Goal: Information Seeking & Learning: Learn about a topic

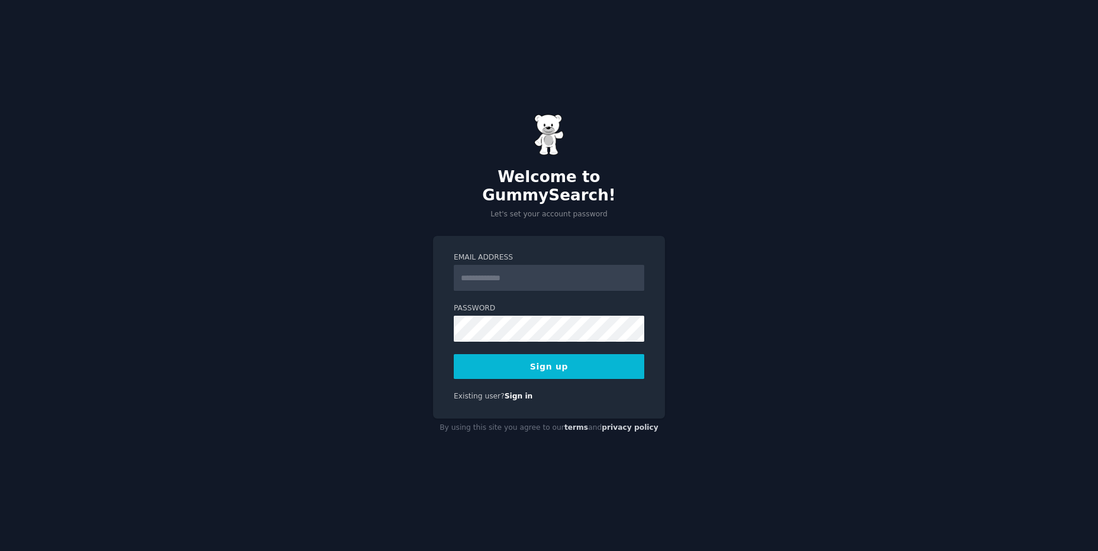
click at [518, 267] on input "Email Address" at bounding box center [549, 278] width 190 height 26
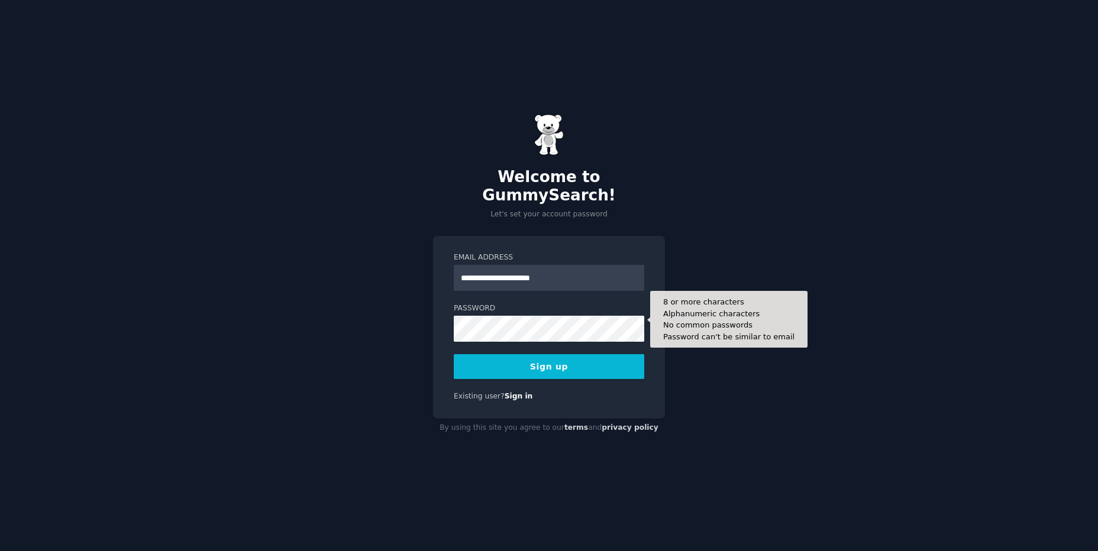
type input "**********"
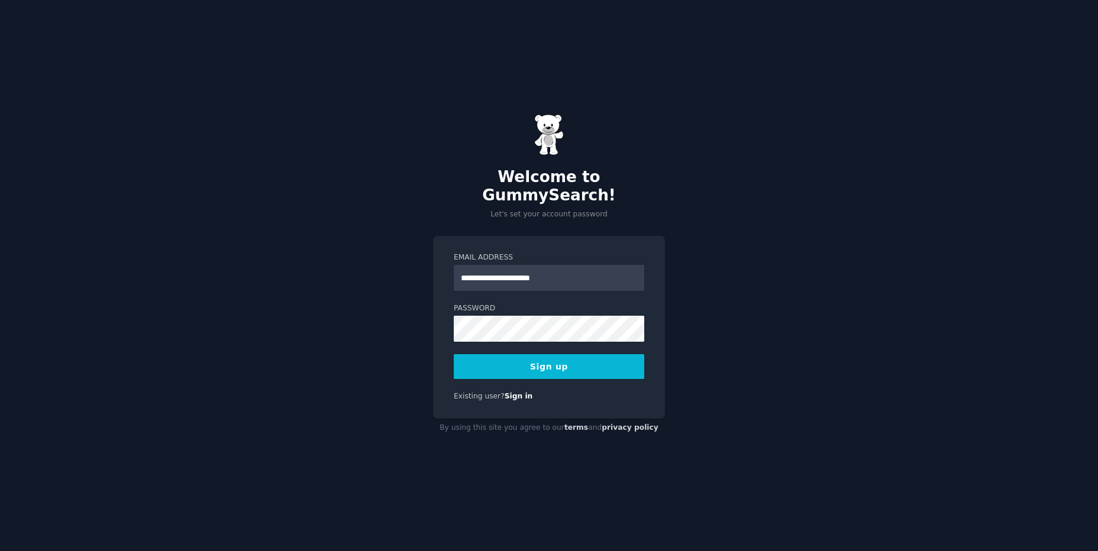
click at [541, 360] on button "Sign up" at bounding box center [549, 366] width 190 height 25
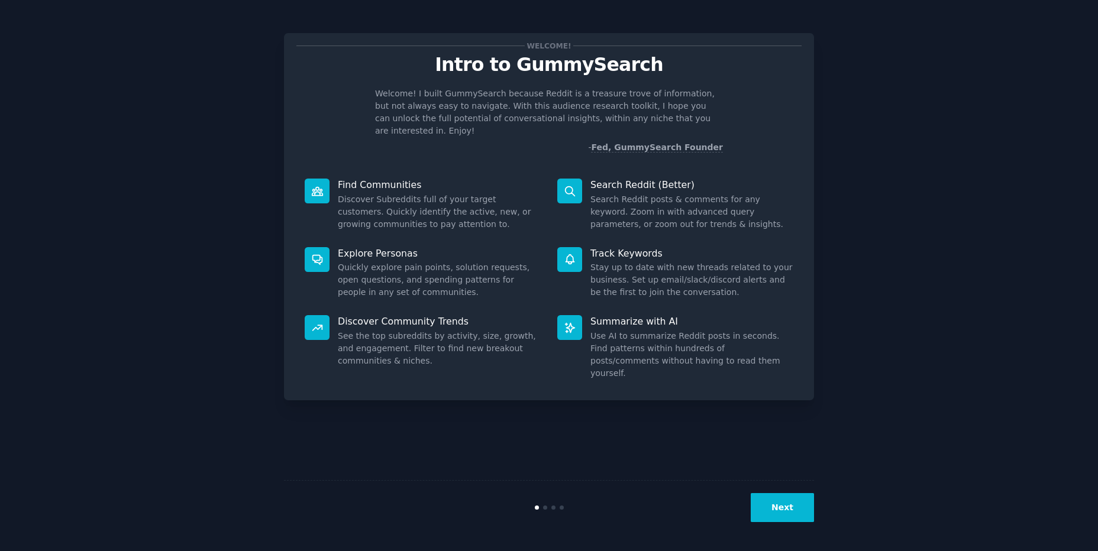
drag, startPoint x: 841, startPoint y: 277, endPoint x: 802, endPoint y: 357, distance: 89.4
click at [838, 280] on div "Welcome! Intro to GummySearch Welcome! I built GummySearch because Reddit is a …" at bounding box center [549, 276] width 1064 height 518
click at [776, 507] on button "Next" at bounding box center [781, 507] width 63 height 29
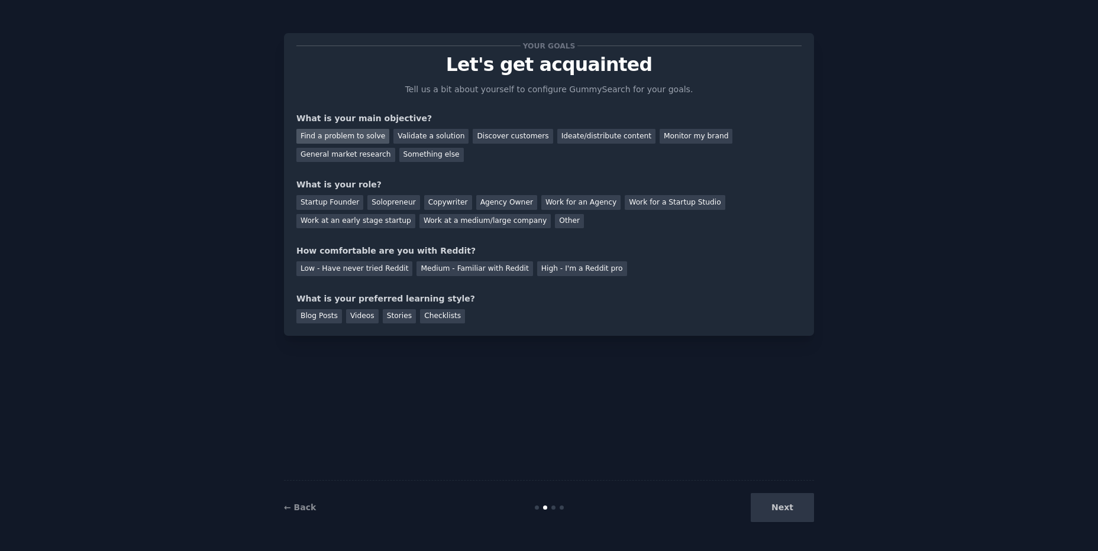
click at [360, 138] on div "Find a problem to solve" at bounding box center [342, 136] width 93 height 15
click at [395, 148] on div "General market research" at bounding box center [345, 155] width 99 height 15
click at [359, 137] on div "Find a problem to solve" at bounding box center [342, 136] width 93 height 15
click at [378, 203] on div "Solopreneur" at bounding box center [393, 202] width 52 height 15
click at [373, 267] on div "Low - Have never tried Reddit" at bounding box center [354, 268] width 116 height 15
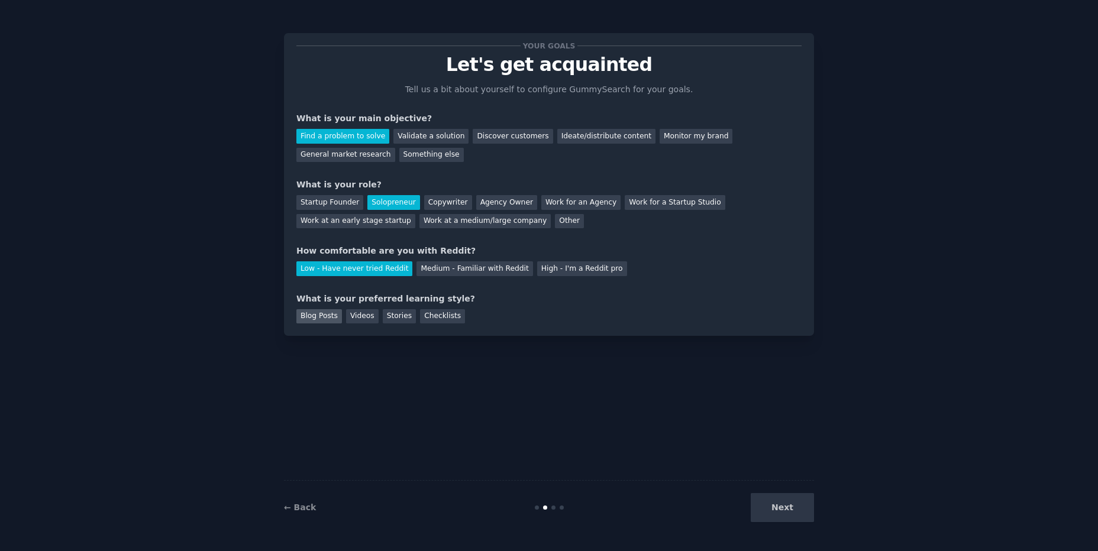
click at [325, 316] on div "Blog Posts" at bounding box center [319, 316] width 46 height 15
click at [420, 315] on div "Checklists" at bounding box center [442, 316] width 45 height 15
click at [311, 318] on div "Blog Posts" at bounding box center [319, 316] width 46 height 15
click at [362, 319] on div "Videos" at bounding box center [362, 316] width 33 height 15
click at [389, 316] on div "Stories" at bounding box center [399, 316] width 33 height 15
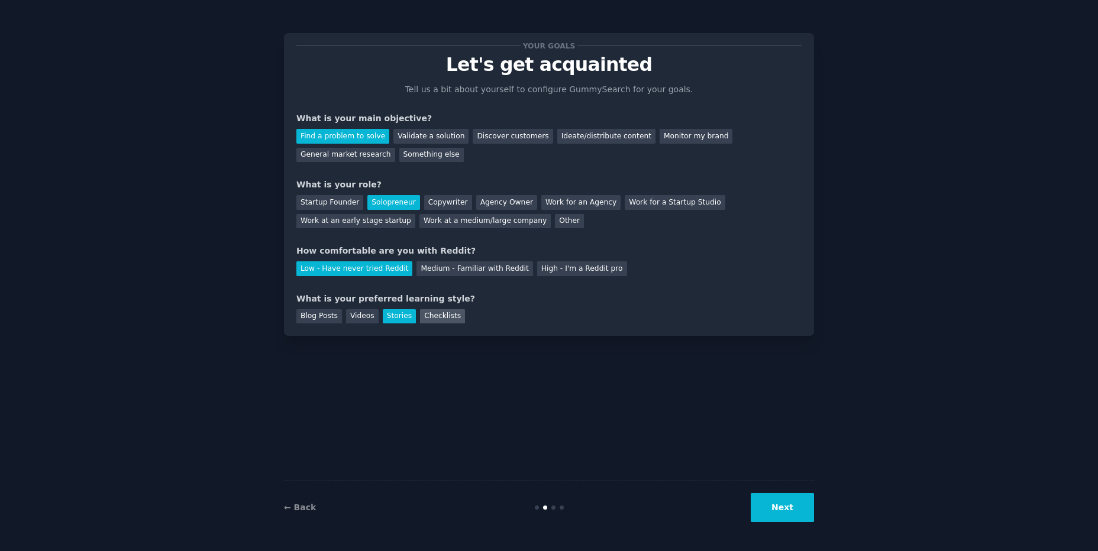
click at [422, 319] on div "Checklists" at bounding box center [442, 316] width 45 height 15
click at [318, 320] on div "Blog Posts" at bounding box center [319, 316] width 46 height 15
click at [778, 507] on button "Next" at bounding box center [781, 507] width 63 height 29
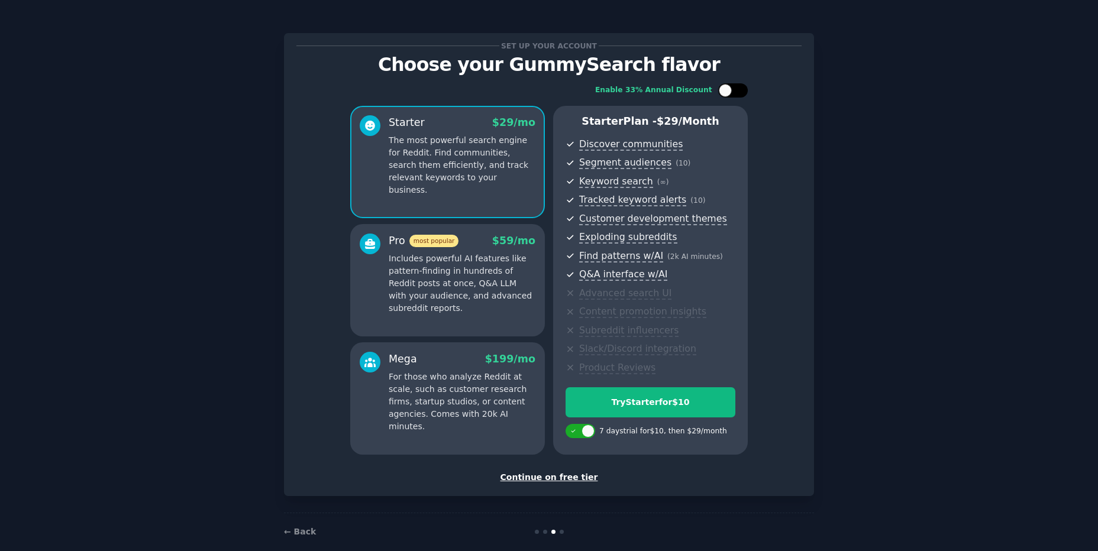
click at [736, 89] on div at bounding box center [739, 91] width 6 height 6
click at [736, 89] on div at bounding box center [740, 90] width 13 height 13
click at [736, 89] on div at bounding box center [739, 91] width 6 height 6
click at [736, 89] on div at bounding box center [740, 90] width 13 height 13
click at [736, 89] on div at bounding box center [739, 91] width 6 height 6
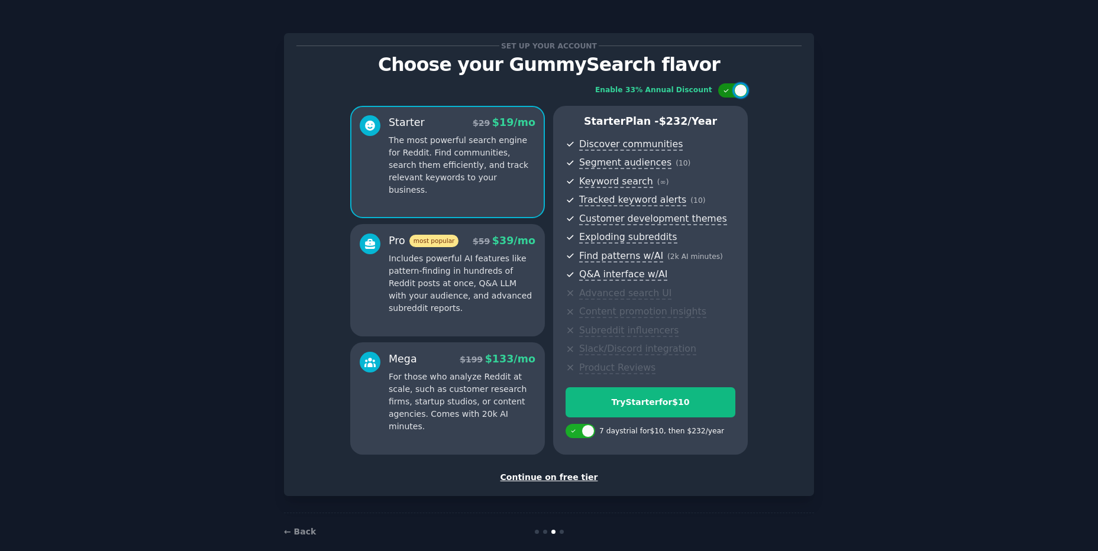
click at [736, 89] on div at bounding box center [740, 90] width 13 height 13
checkbox input "false"
click at [559, 477] on div "Continue on free tier" at bounding box center [548, 477] width 505 height 12
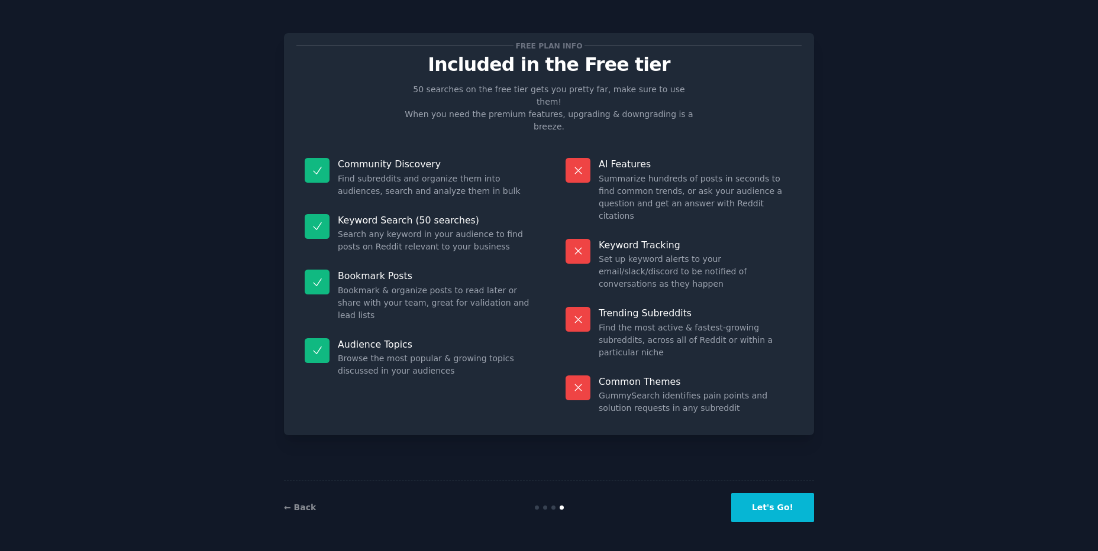
click at [786, 514] on button "Let's Go!" at bounding box center [772, 507] width 83 height 29
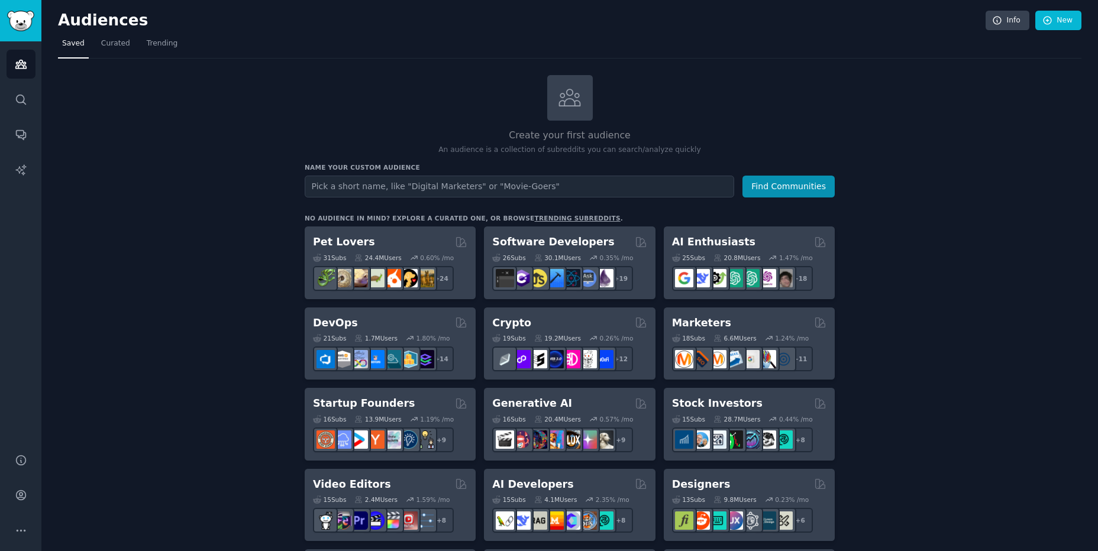
click at [15, 136] on icon "Sidebar" at bounding box center [21, 134] width 12 height 12
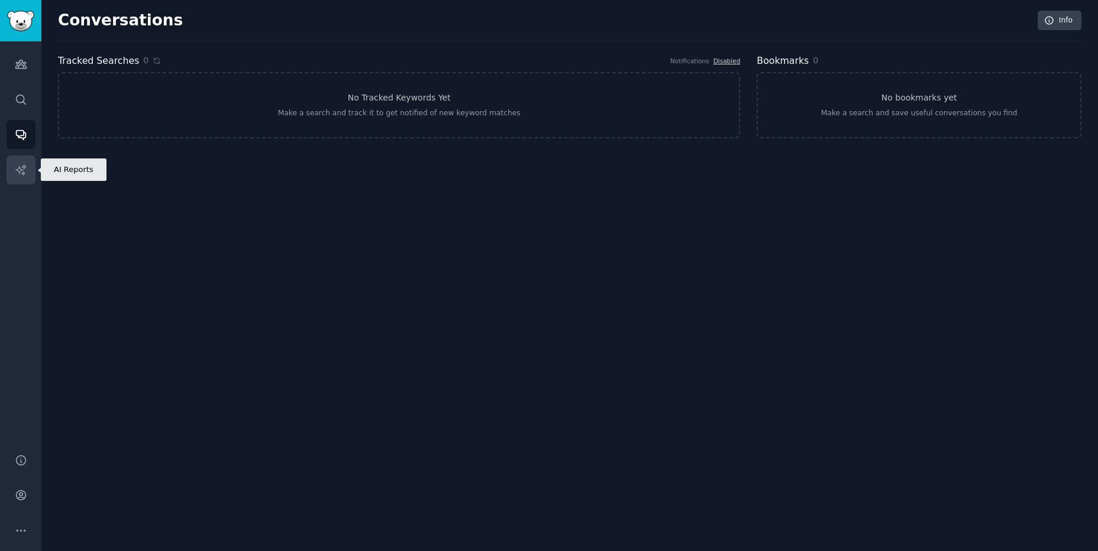
click at [26, 169] on icon "Sidebar" at bounding box center [21, 170] width 12 height 12
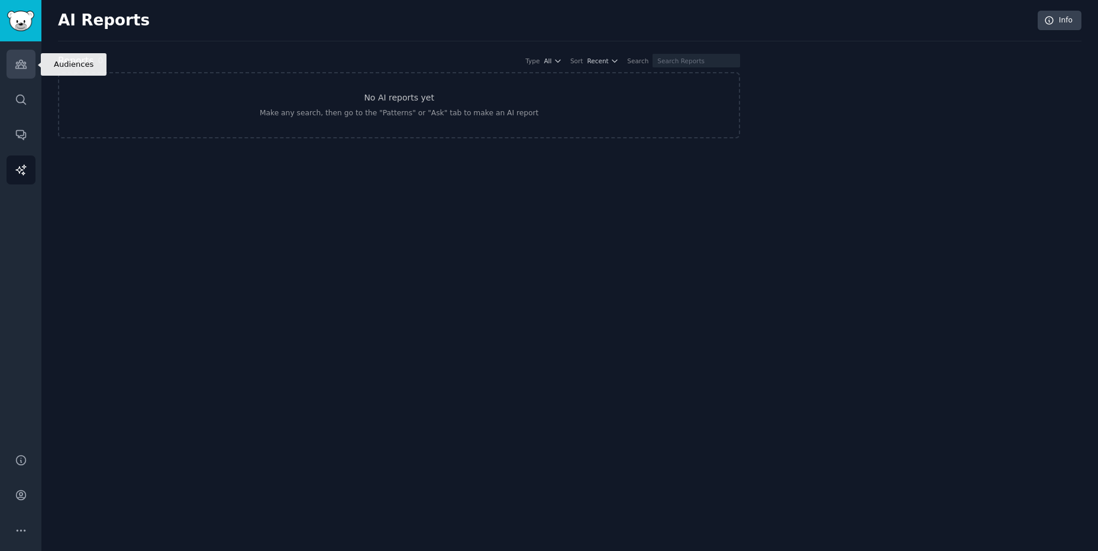
click at [22, 57] on link "Audiences" at bounding box center [21, 64] width 29 height 29
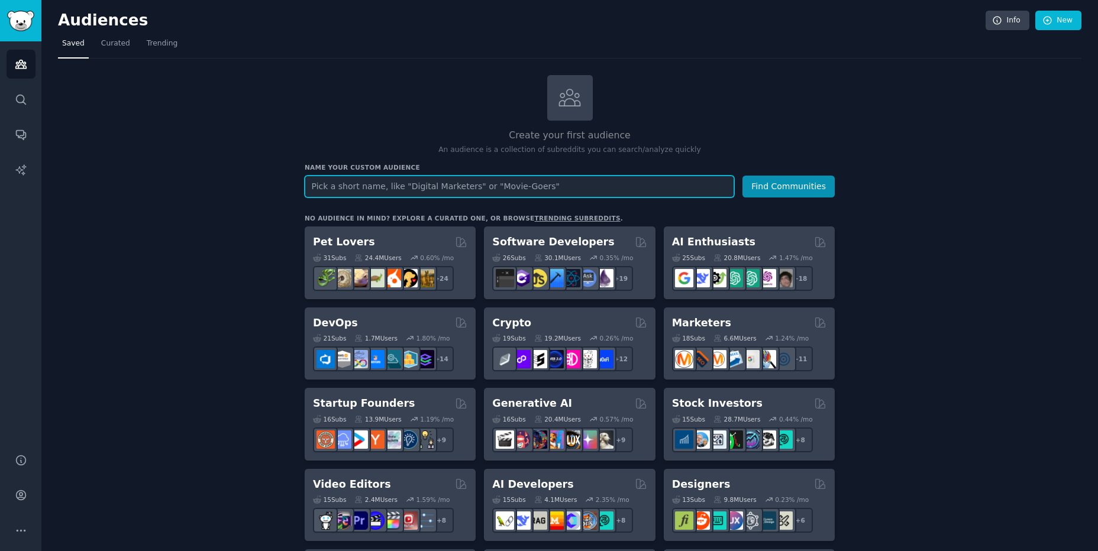
click at [516, 187] on input "text" at bounding box center [519, 187] width 429 height 22
type input "Tool Website"
type input "tool"
type input "Online Tool"
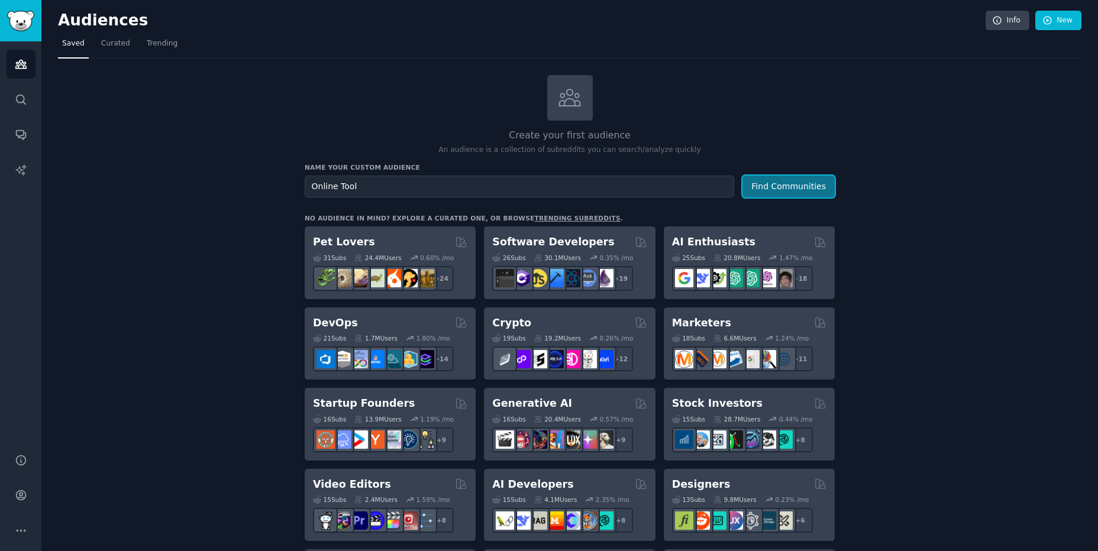
click at [810, 189] on button "Find Communities" at bounding box center [788, 187] width 92 height 22
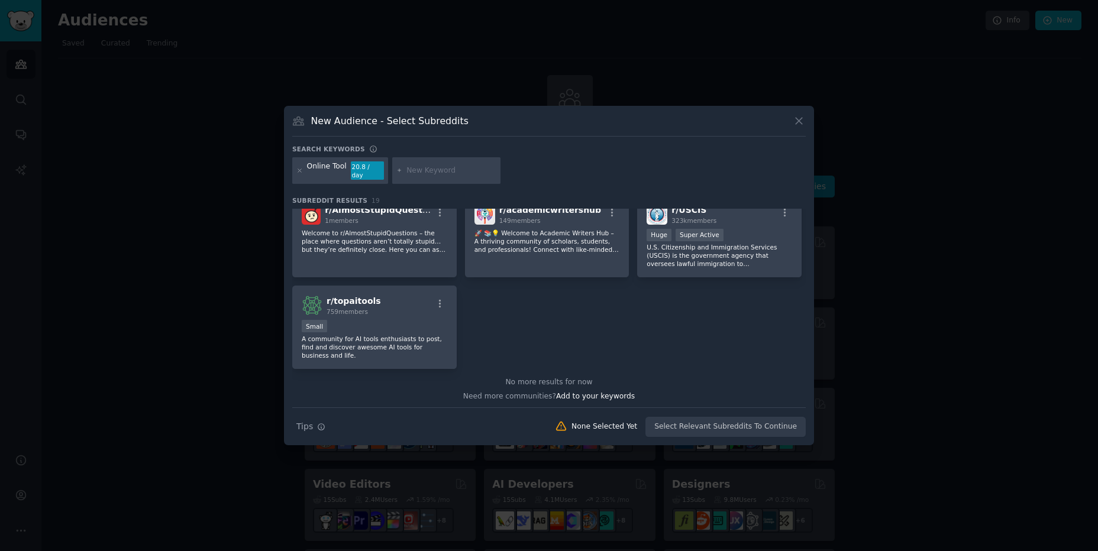
scroll to position [466, 0]
click at [711, 425] on div "Search Tips Tips None Selected Yet Select Relevant Subreddits To Continue" at bounding box center [548, 422] width 513 height 30
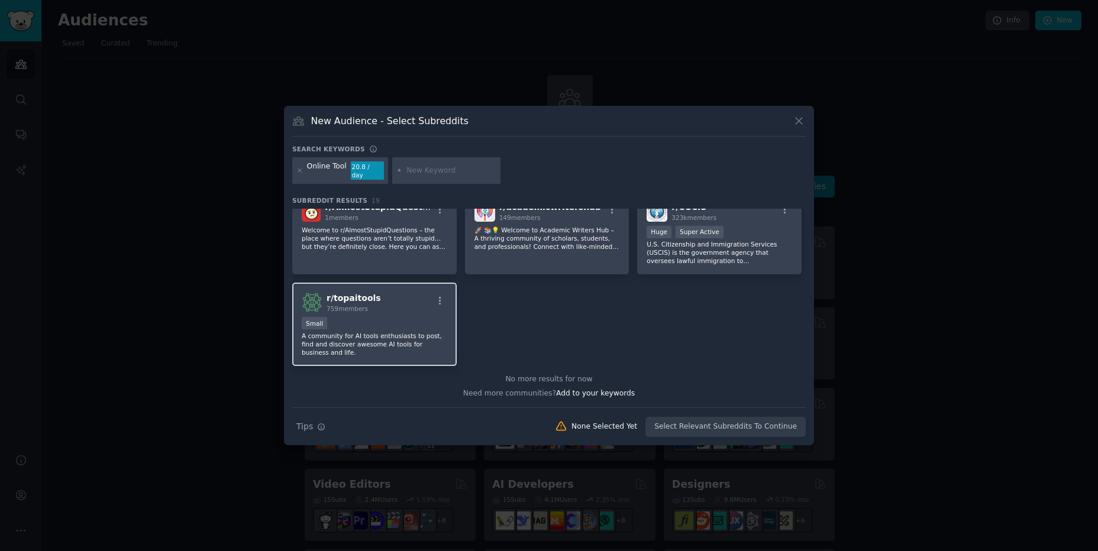
scroll to position [182, 0]
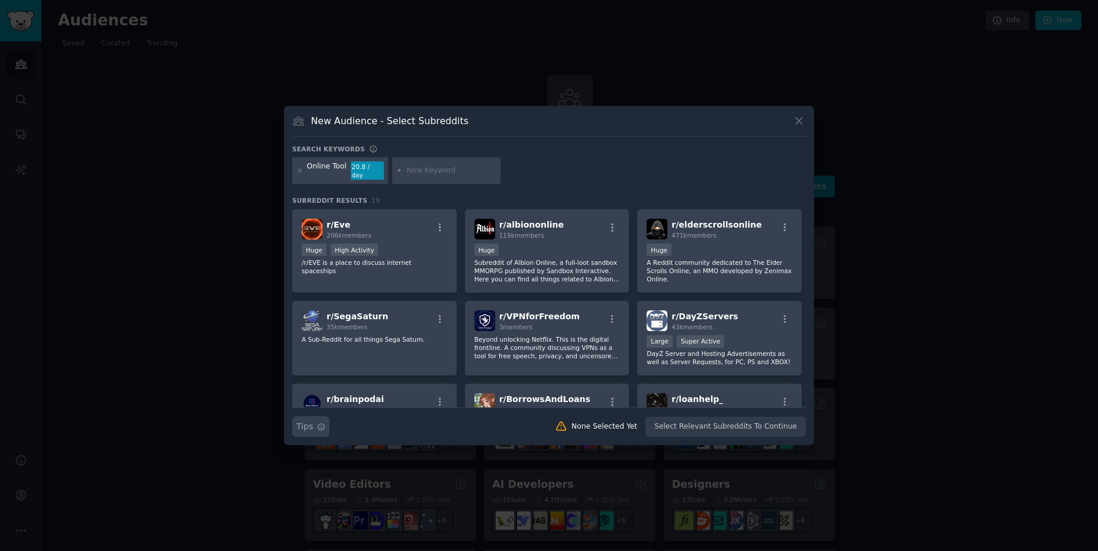
click at [317, 425] on icon "button" at bounding box center [321, 427] width 8 height 8
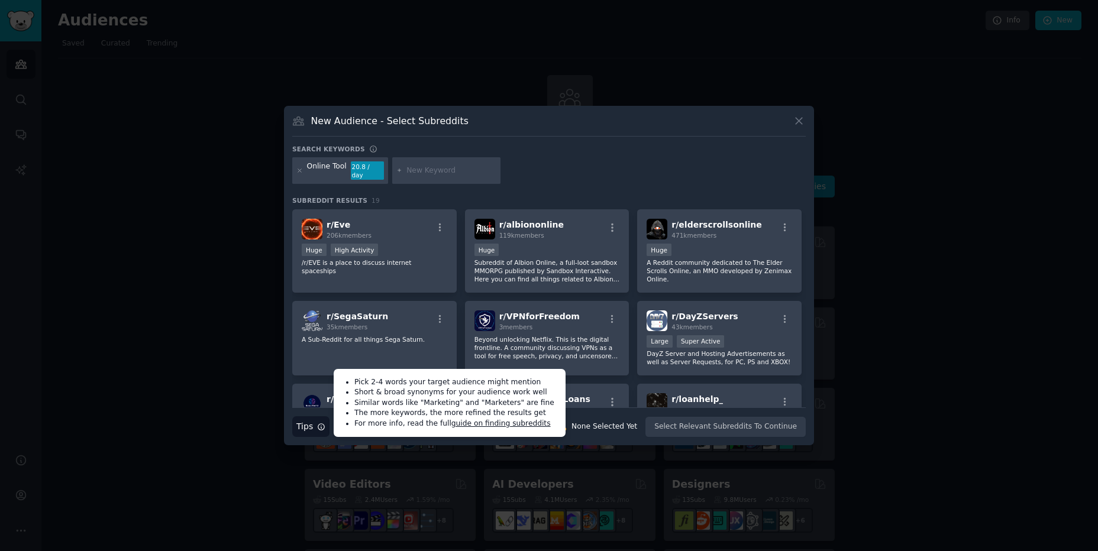
click at [317, 425] on icon "button" at bounding box center [321, 427] width 8 height 8
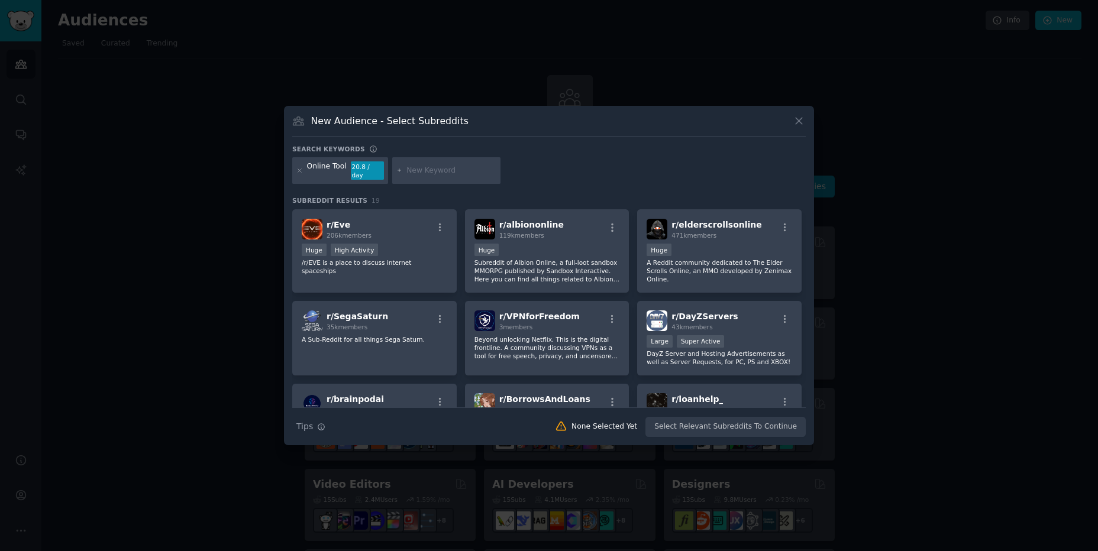
click at [791, 125] on div "New Audience - Select Subreddits" at bounding box center [548, 125] width 513 height 22
click at [793, 125] on icon at bounding box center [798, 121] width 12 height 12
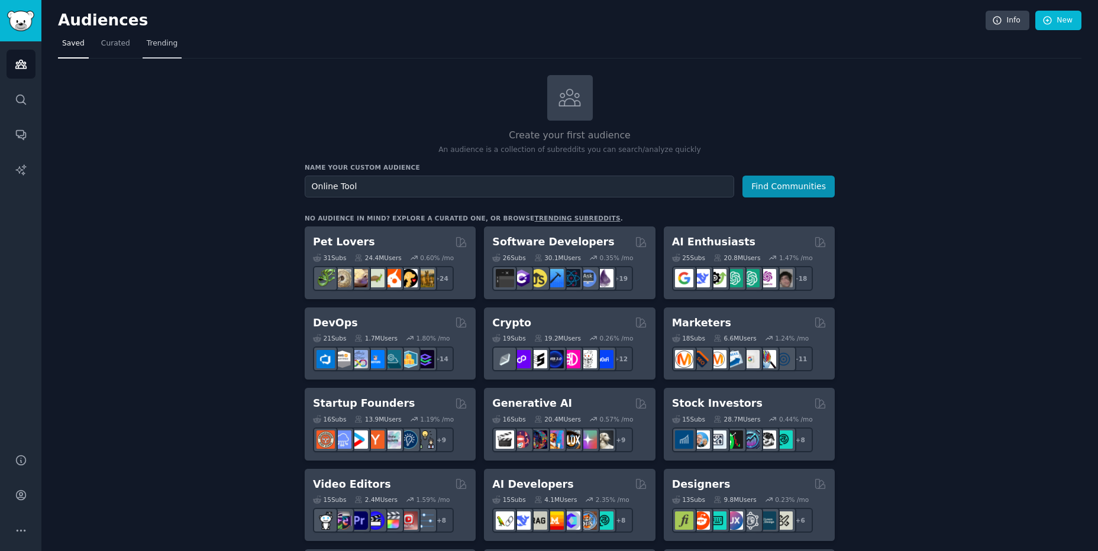
drag, startPoint x: 105, startPoint y: 43, endPoint x: 140, endPoint y: 56, distance: 37.0
click at [105, 43] on span "Curated" at bounding box center [115, 43] width 29 height 11
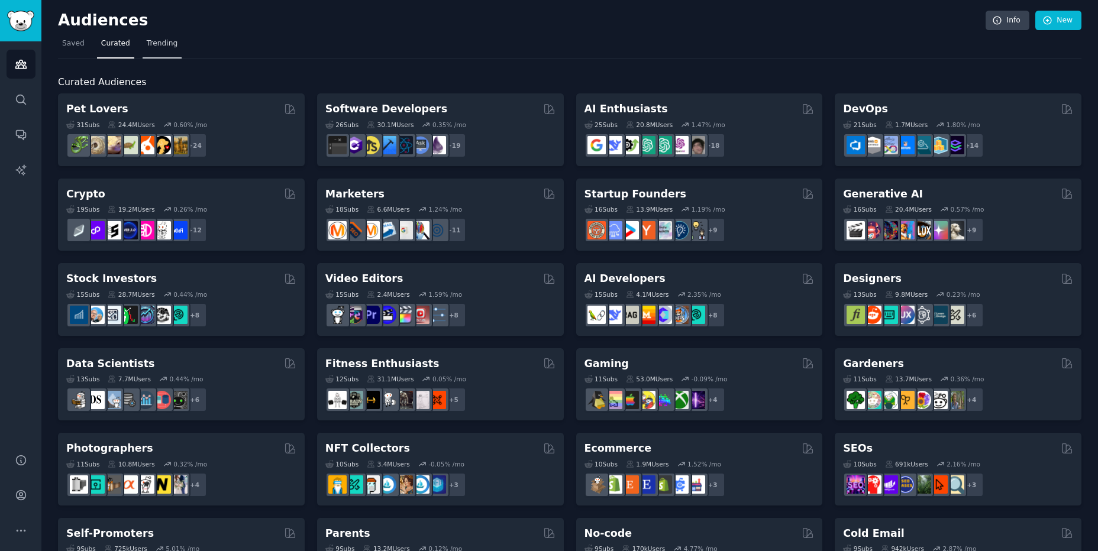
click at [162, 48] on span "Trending" at bounding box center [162, 43] width 31 height 11
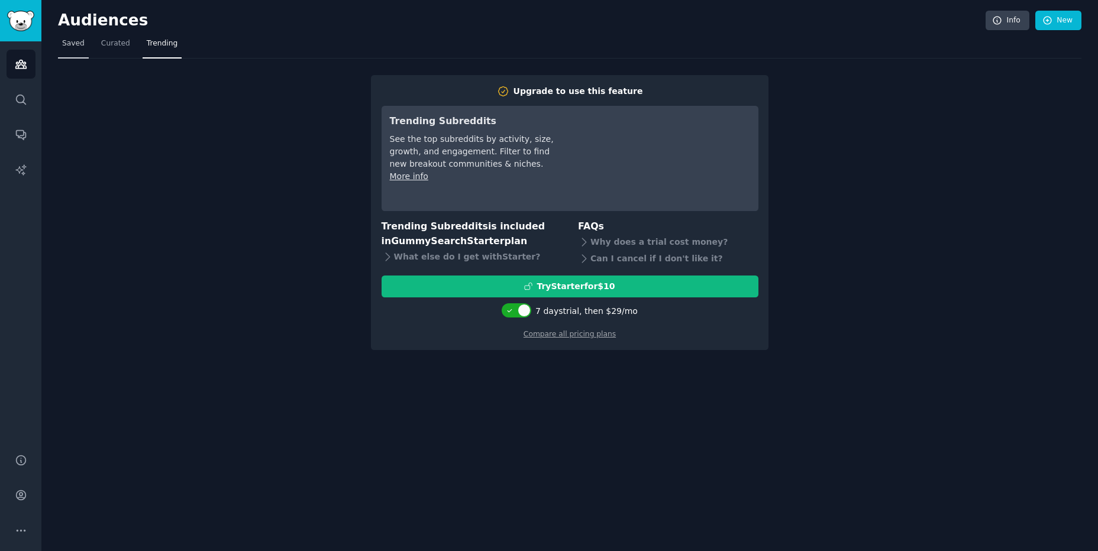
click at [68, 38] on span "Saved" at bounding box center [73, 43] width 22 height 11
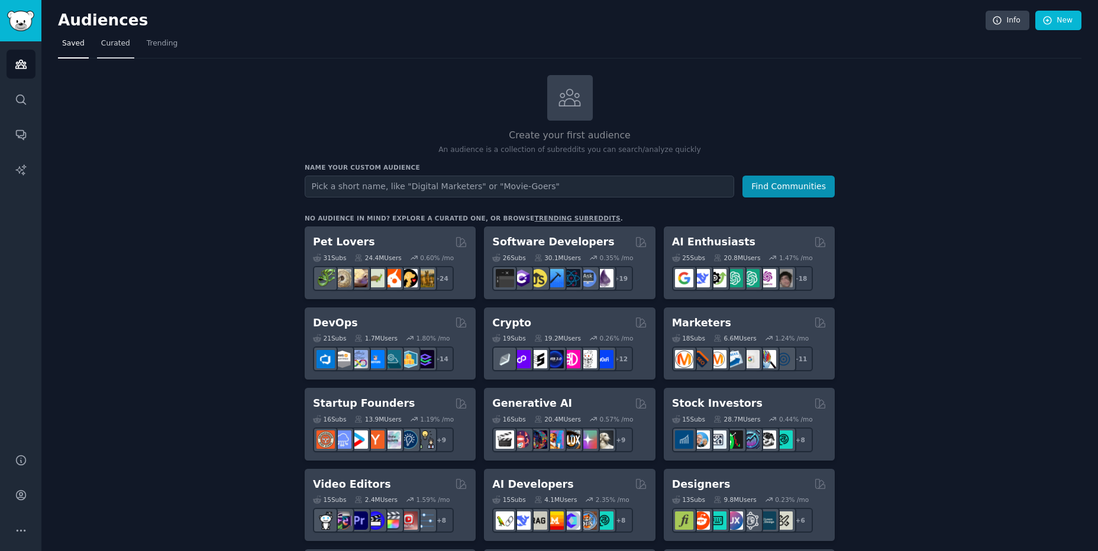
click at [119, 45] on span "Curated" at bounding box center [115, 43] width 29 height 11
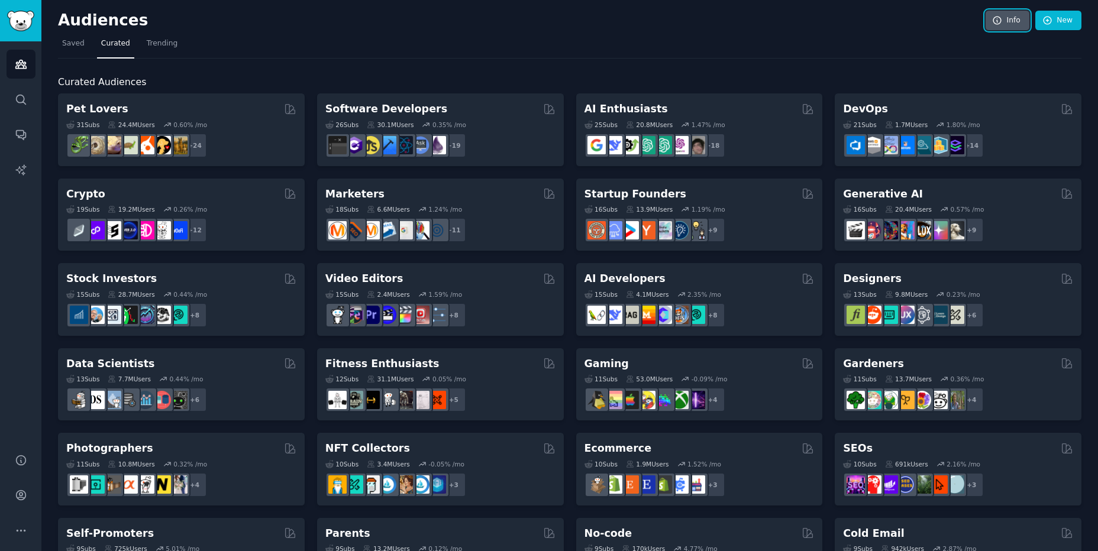
click at [998, 16] on icon at bounding box center [997, 20] width 11 height 11
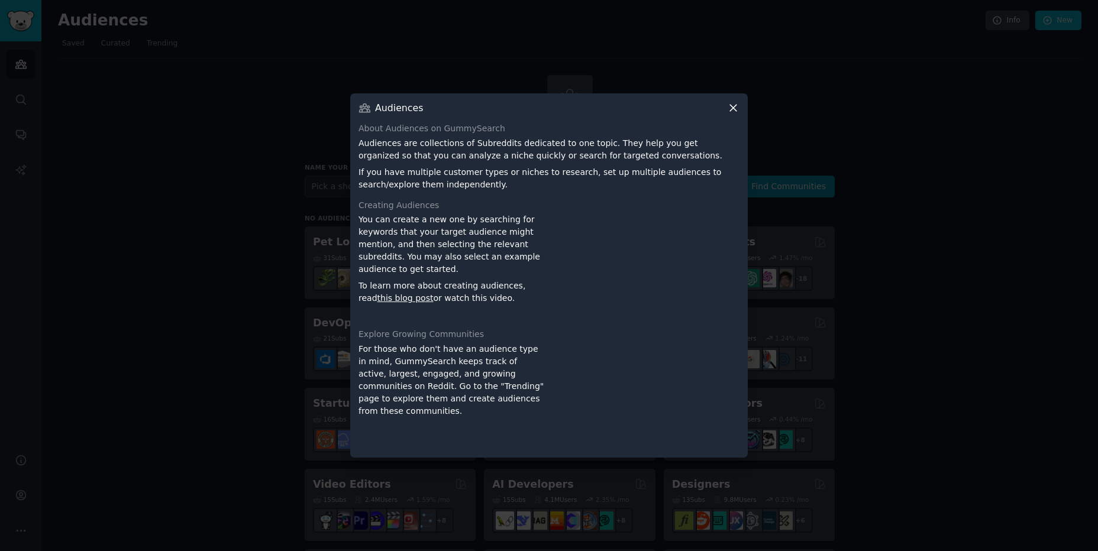
click at [727, 109] on icon at bounding box center [733, 108] width 12 height 12
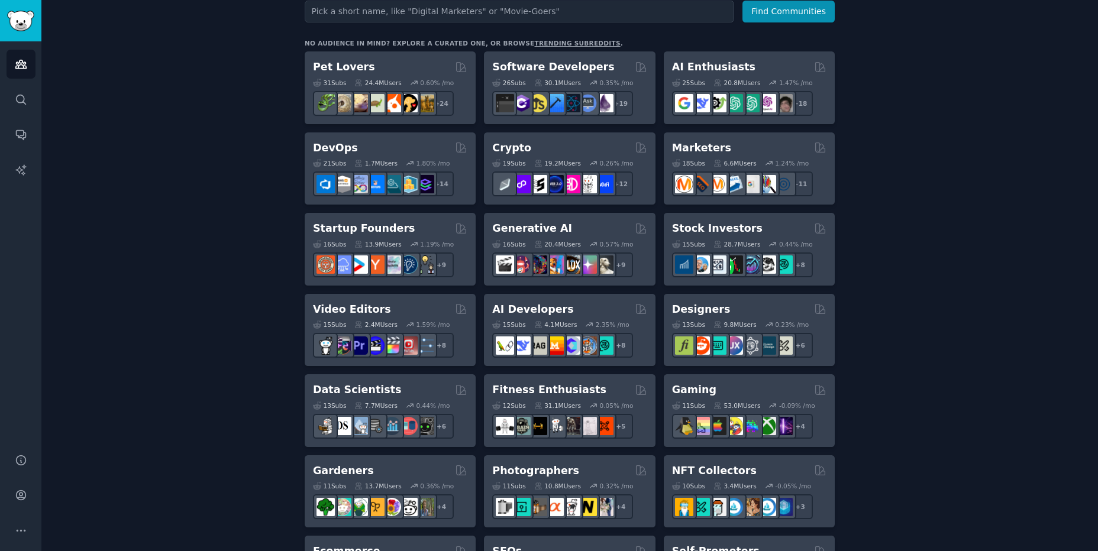
scroll to position [104, 0]
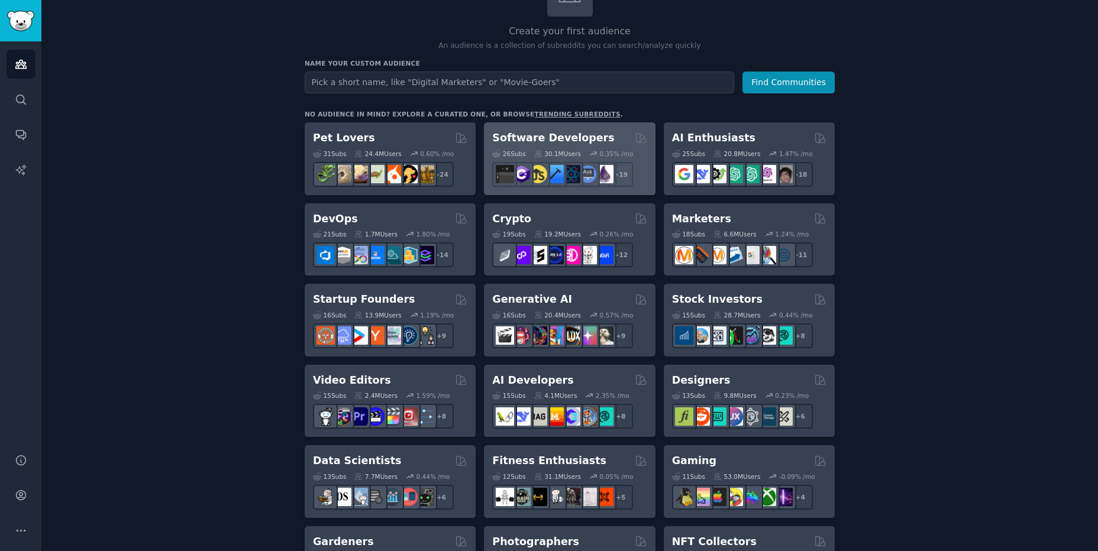
click at [536, 137] on h2 "Software Developers" at bounding box center [553, 138] width 122 height 15
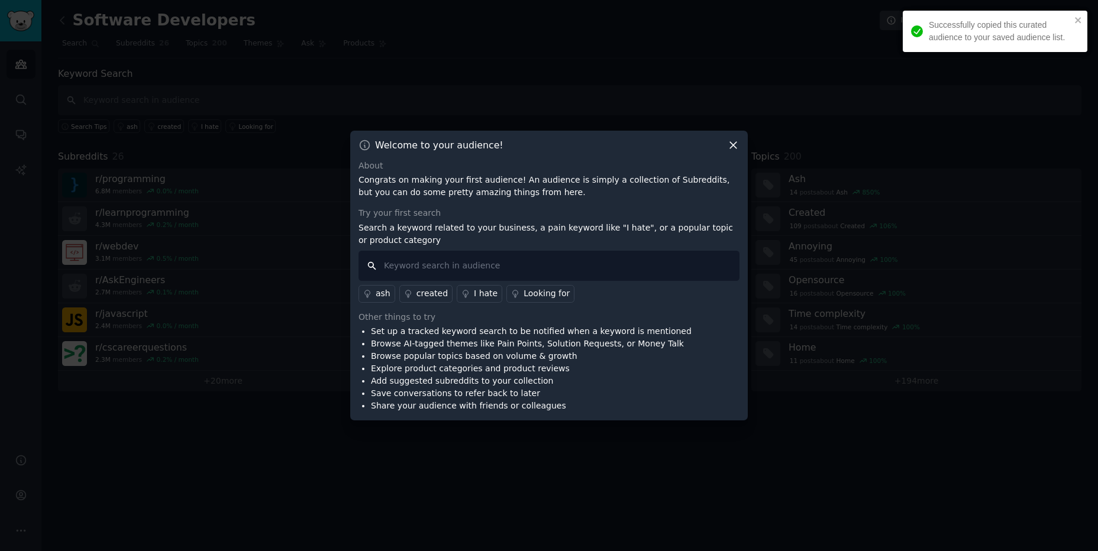
click at [506, 260] on input "text" at bounding box center [548, 266] width 381 height 30
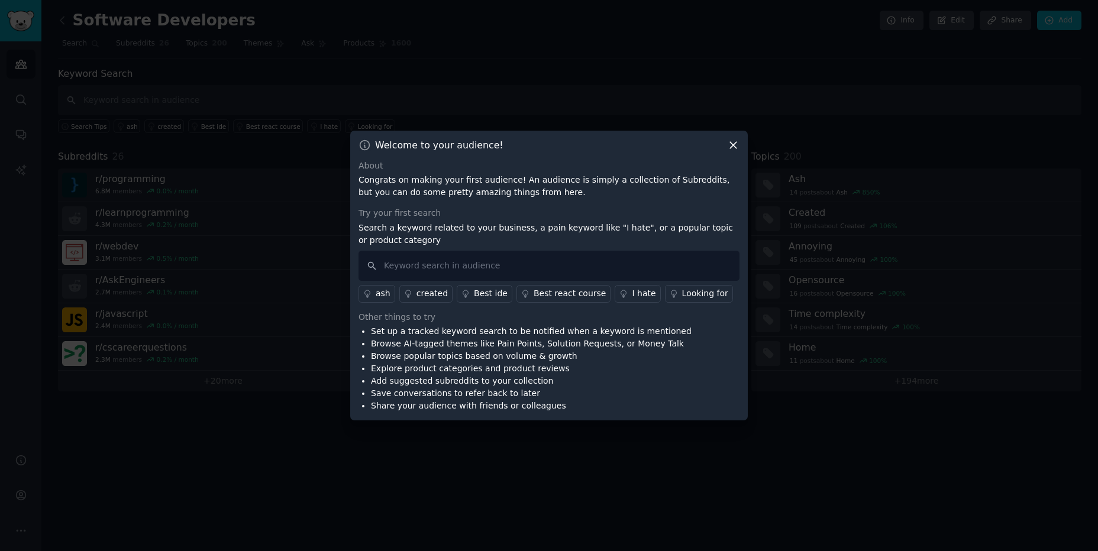
click at [682, 297] on div "Looking for" at bounding box center [705, 293] width 46 height 12
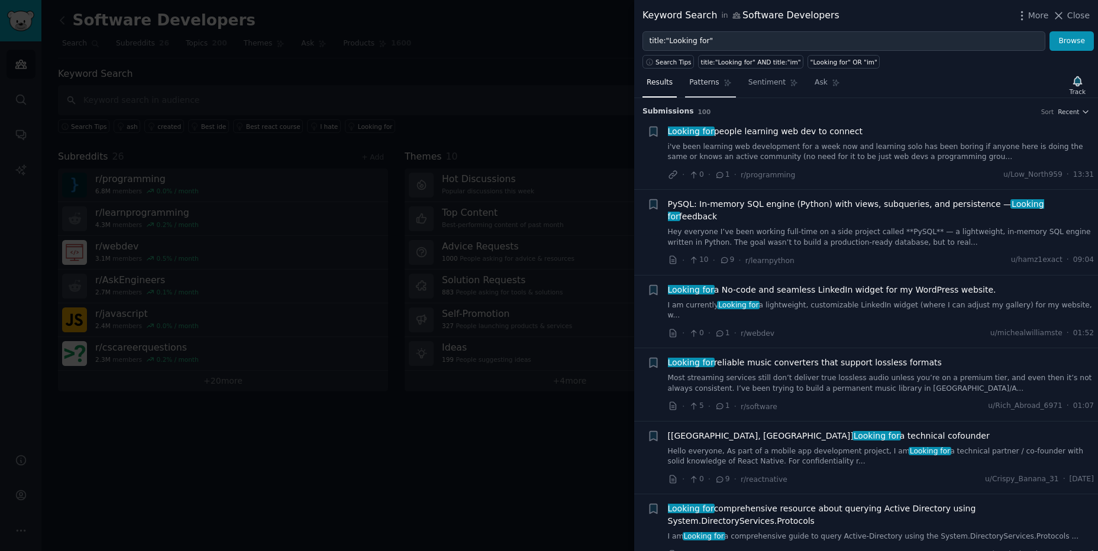
click at [703, 83] on span "Patterns" at bounding box center [704, 82] width 30 height 11
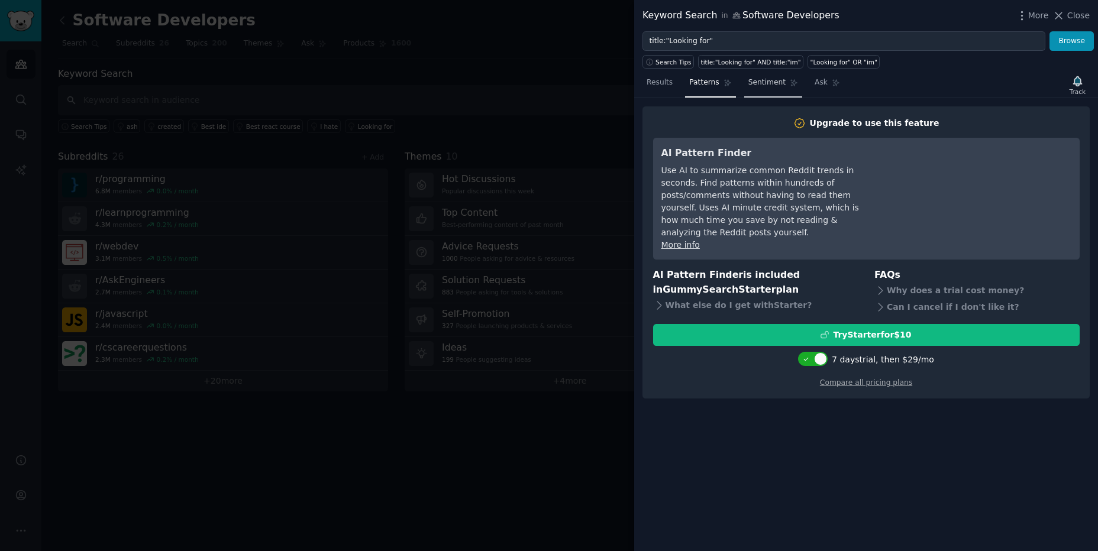
click at [759, 83] on span "Sentiment" at bounding box center [766, 82] width 37 height 11
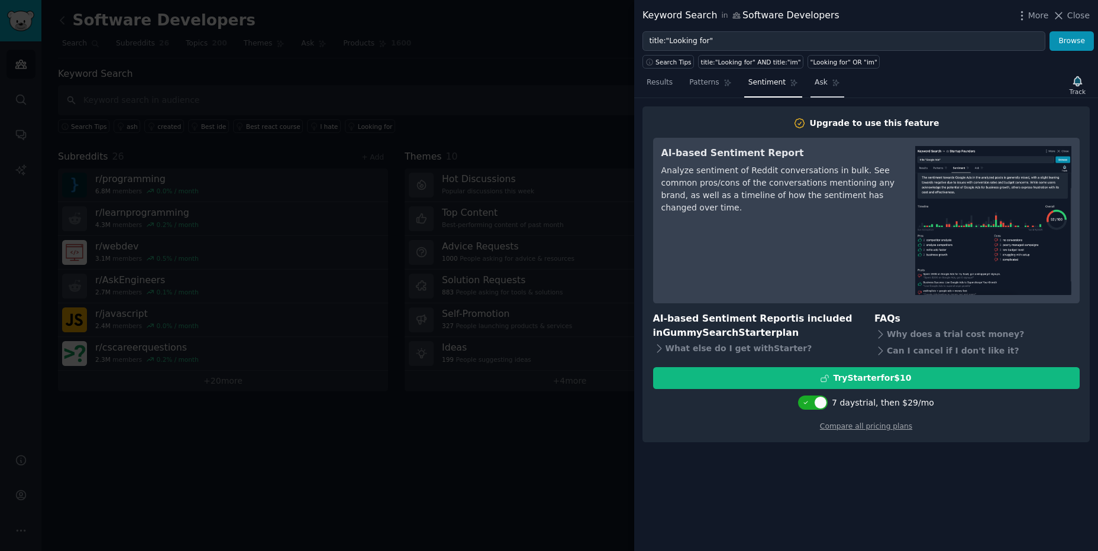
click at [816, 88] on link "Ask" at bounding box center [827, 85] width 34 height 24
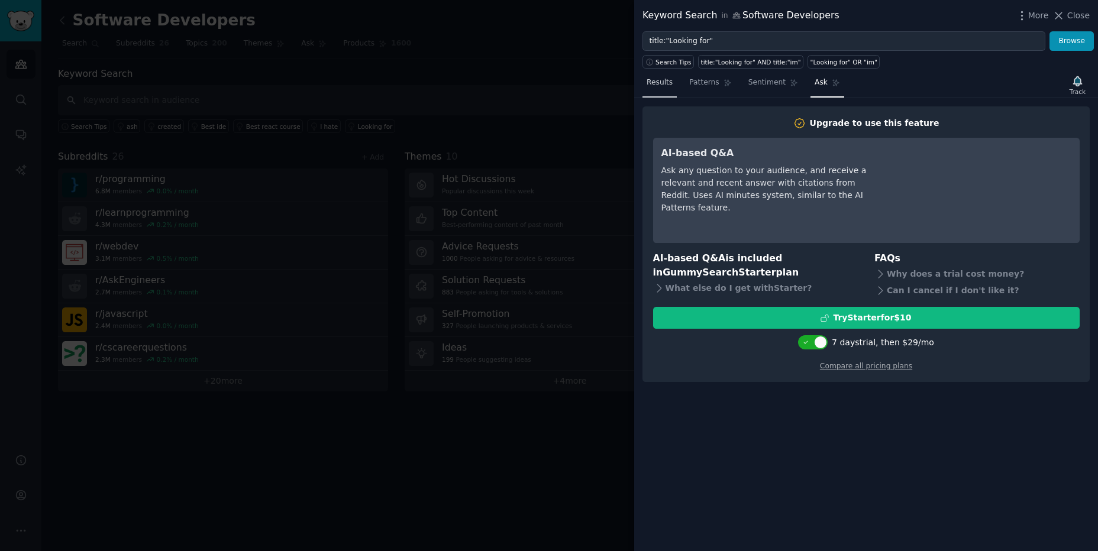
click at [666, 88] on span "Results" at bounding box center [659, 82] width 26 height 11
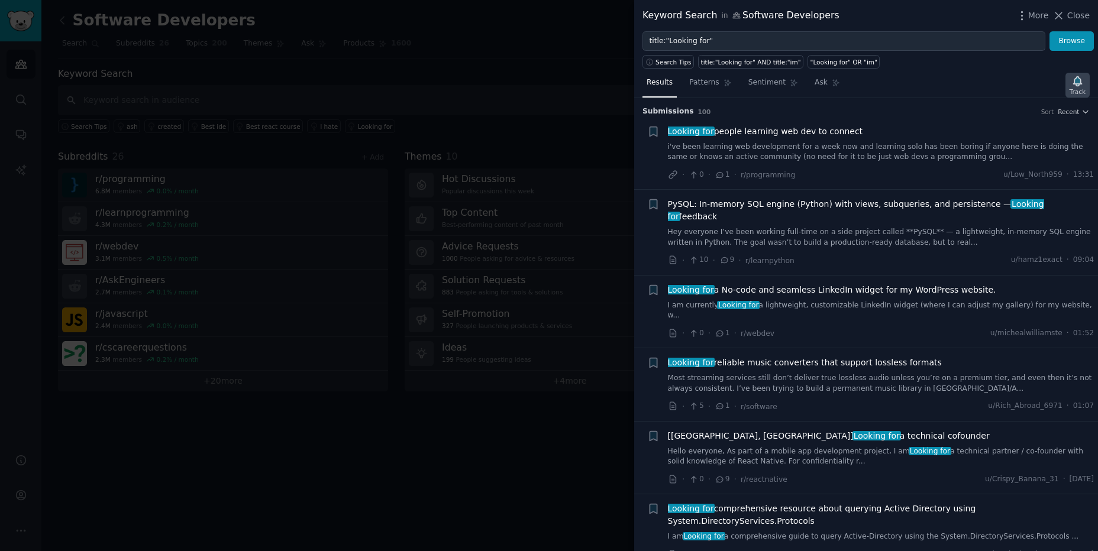
click at [1082, 82] on icon "button" at bounding box center [1077, 81] width 12 height 12
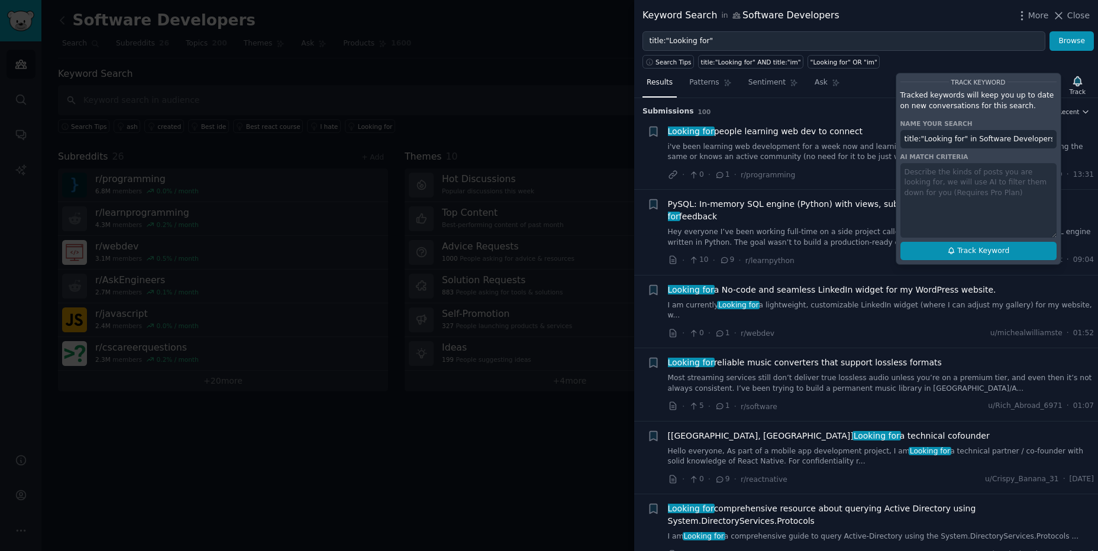
click at [986, 253] on span "Track Keyword" at bounding box center [983, 251] width 52 height 11
type input "title:"Looking for" in Software Developers"
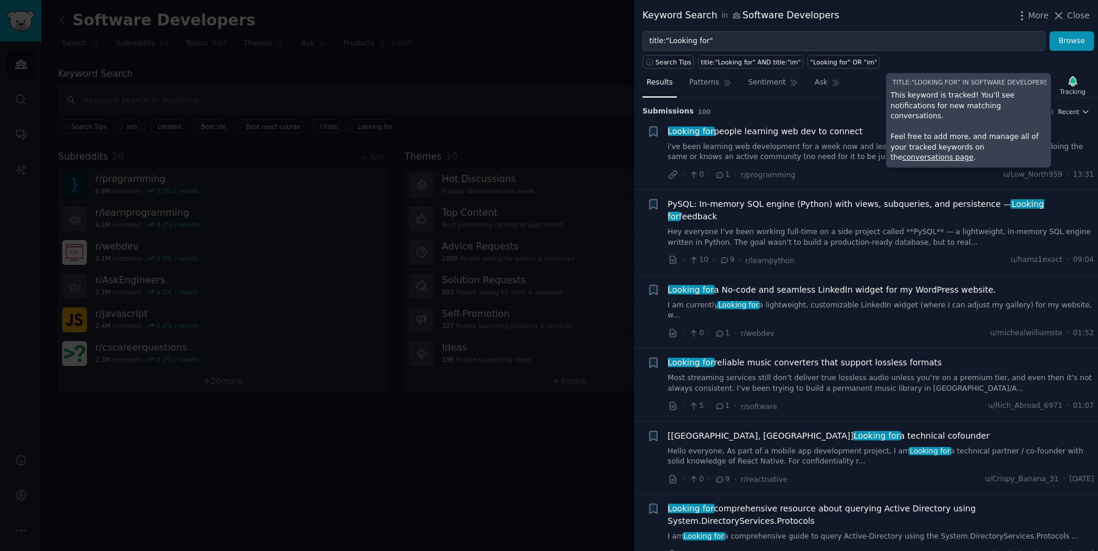
click at [868, 106] on h3 "Submission s 100 Sort Recent" at bounding box center [865, 111] width 447 height 11
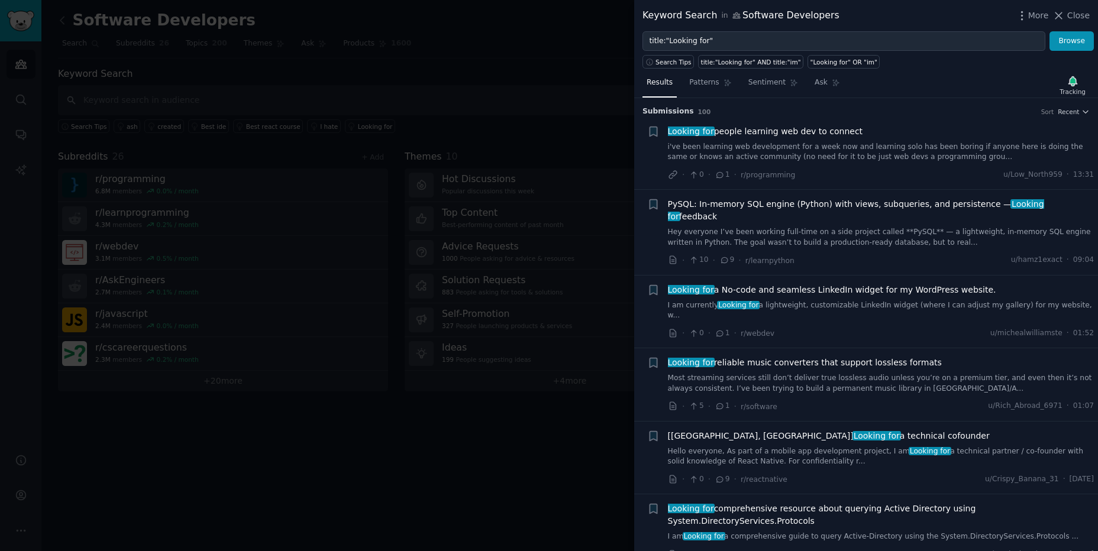
click at [798, 258] on li "+ PySQL: In-memory SQL engine (Python) with views, subqueries, and persistence …" at bounding box center [866, 232] width 464 height 85
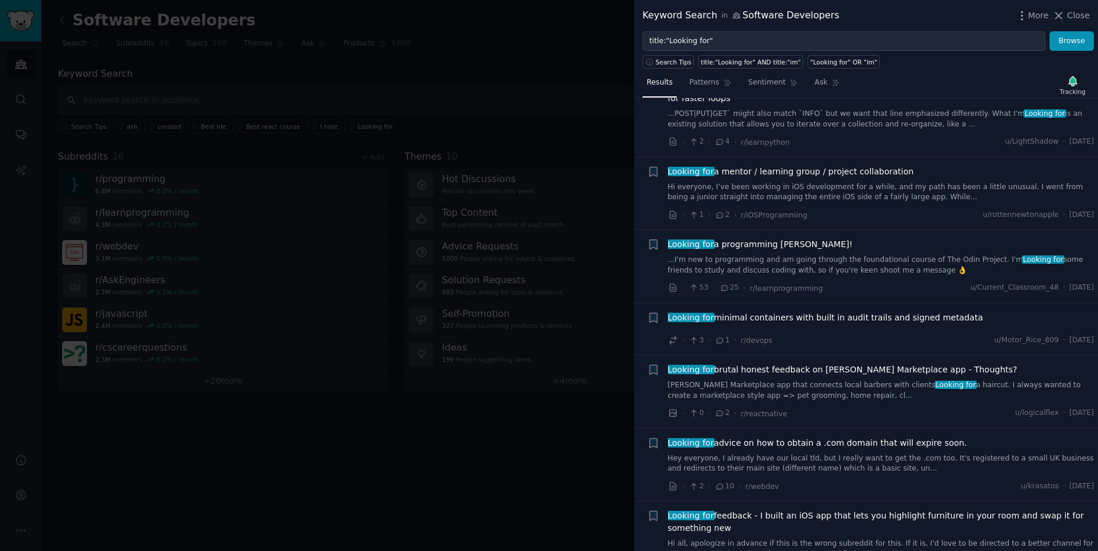
scroll to position [3122, 0]
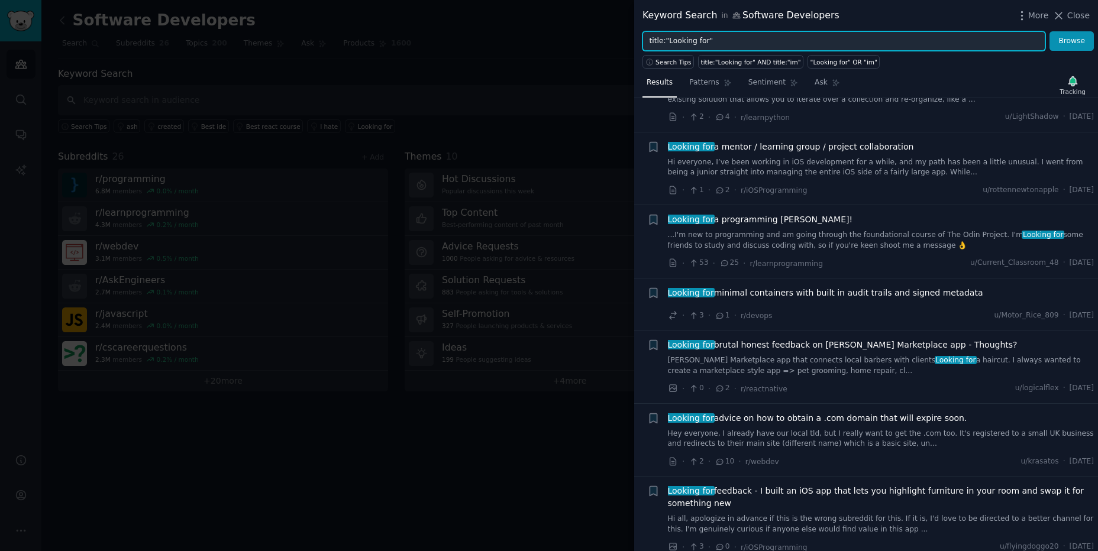
click at [727, 34] on input "title:"Looking for"" at bounding box center [843, 41] width 403 height 20
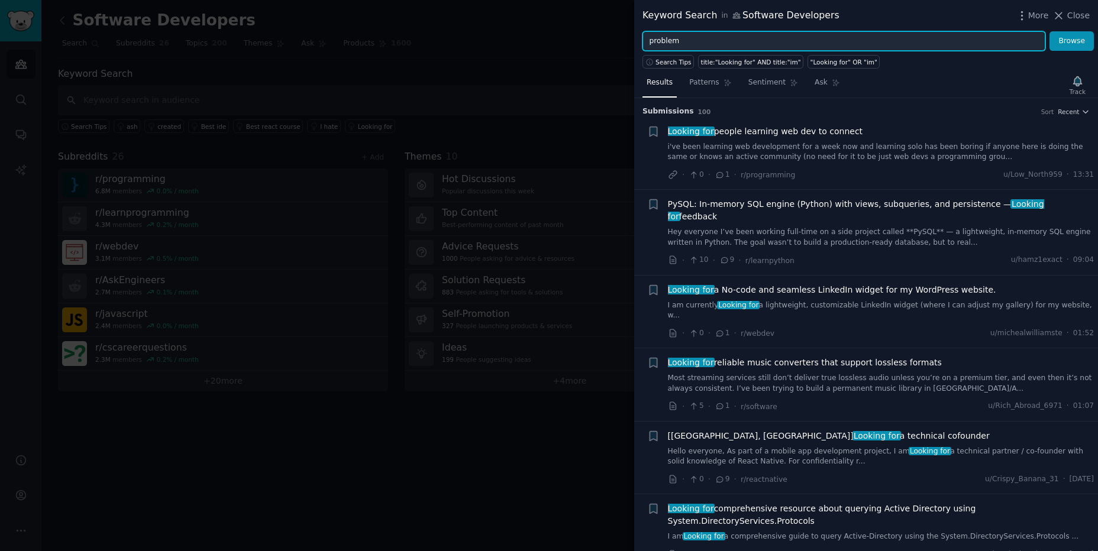
type input "problem"
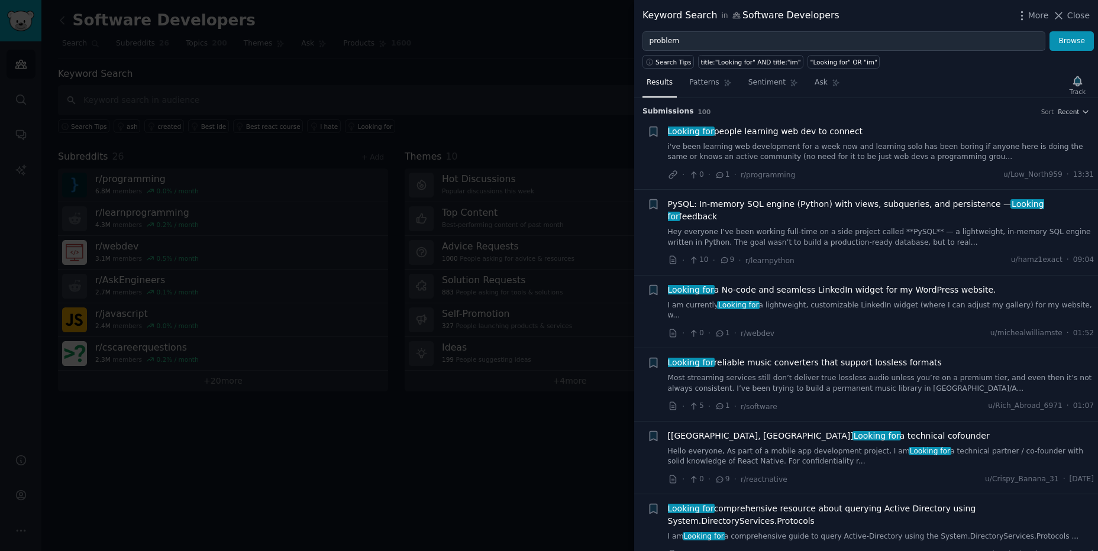
click at [897, 66] on div "Search Tips title:"Looking for" AND title:"im" "Looking for" OR "im"" at bounding box center [866, 60] width 464 height 18
click at [1088, 45] on button "Browse" at bounding box center [1071, 41] width 44 height 20
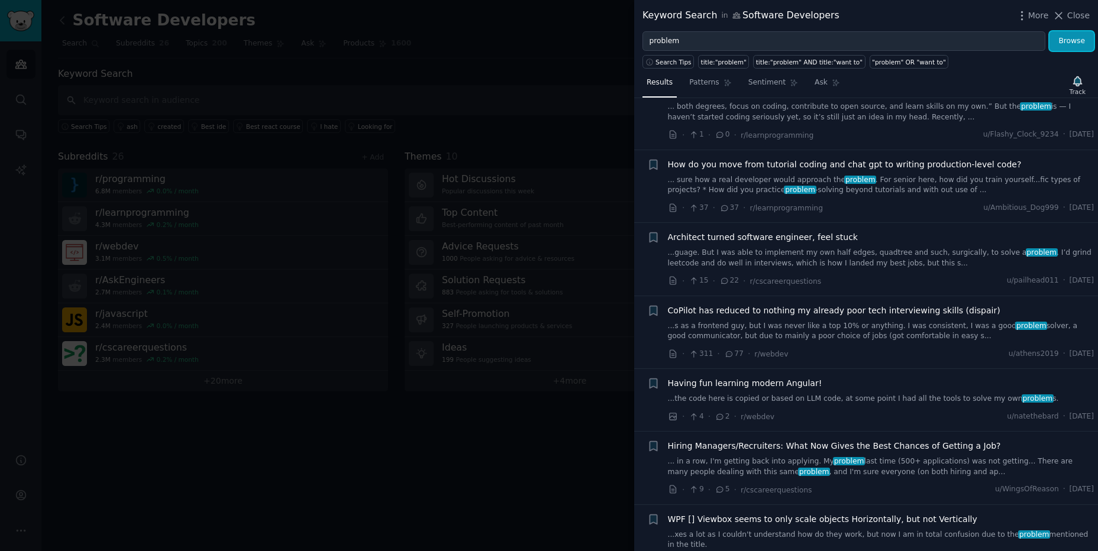
scroll to position [2626, 0]
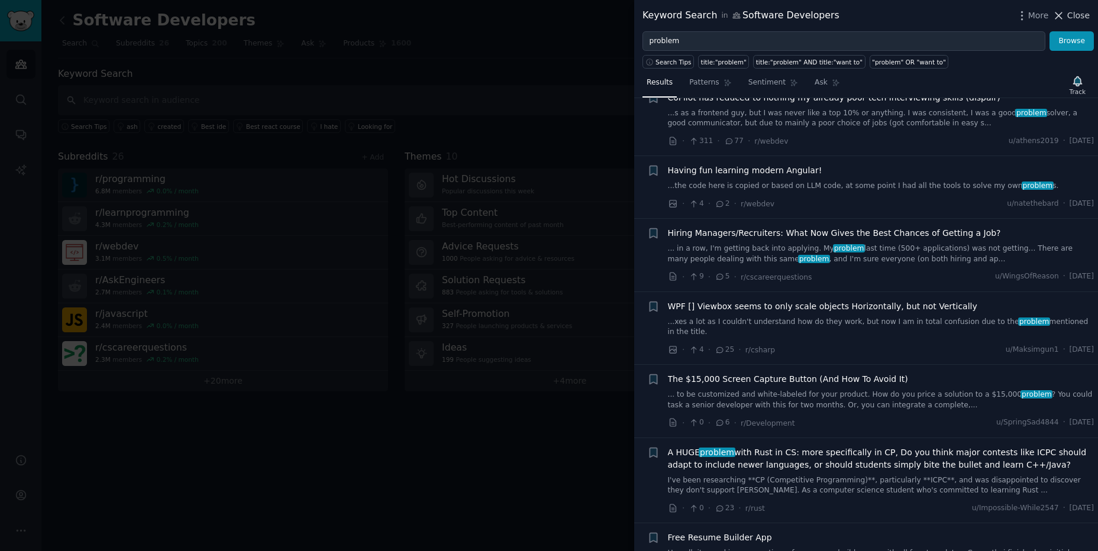
click at [1079, 14] on span "Close" at bounding box center [1078, 15] width 22 height 12
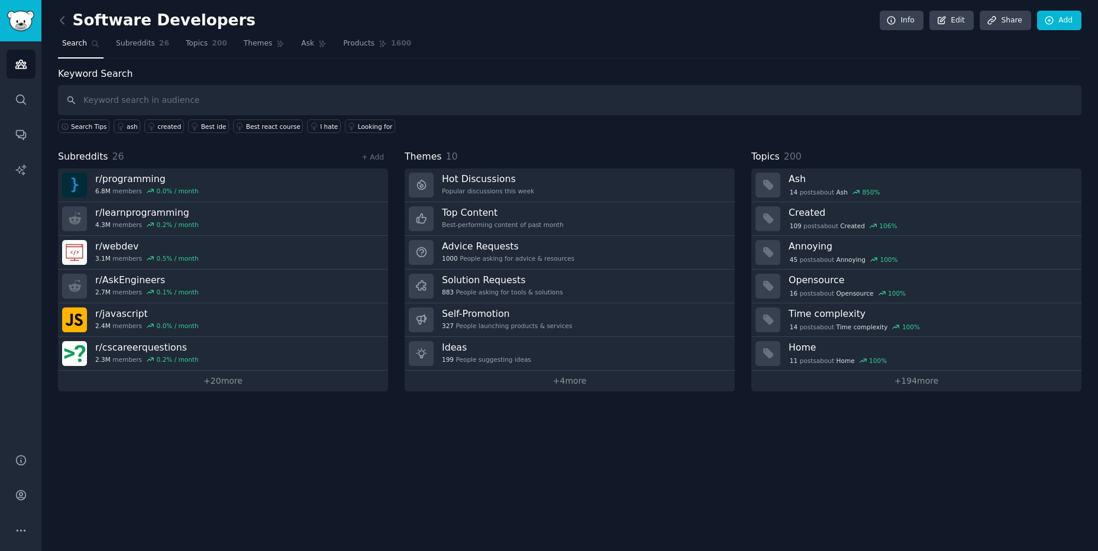
click at [261, 452] on div "Software Developers Info Edit Share Add Search Subreddits 26 Topics 200 Themes …" at bounding box center [569, 275] width 1056 height 551
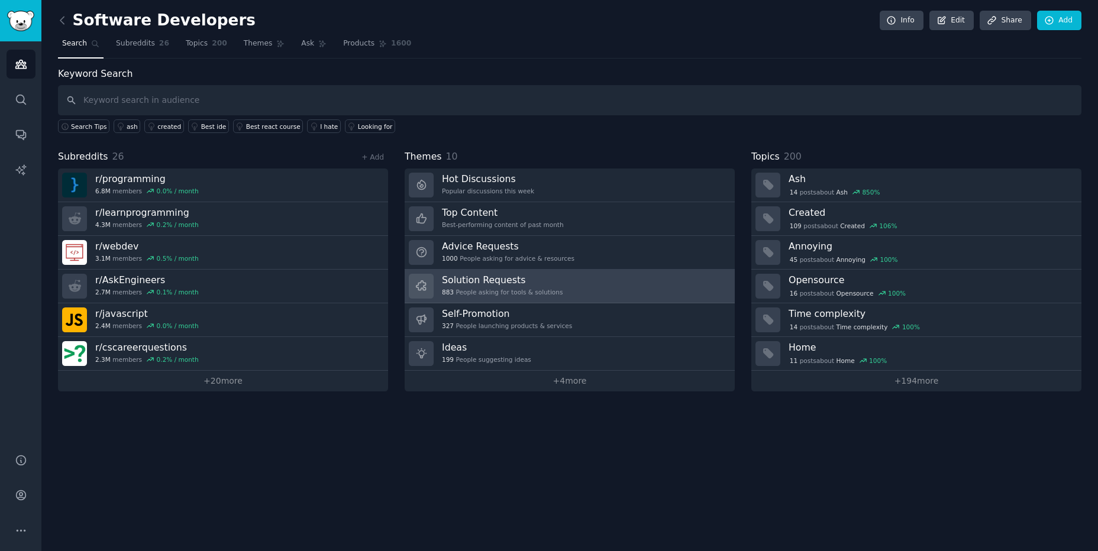
click at [551, 279] on h3 "Solution Requests" at bounding box center [502, 280] width 121 height 12
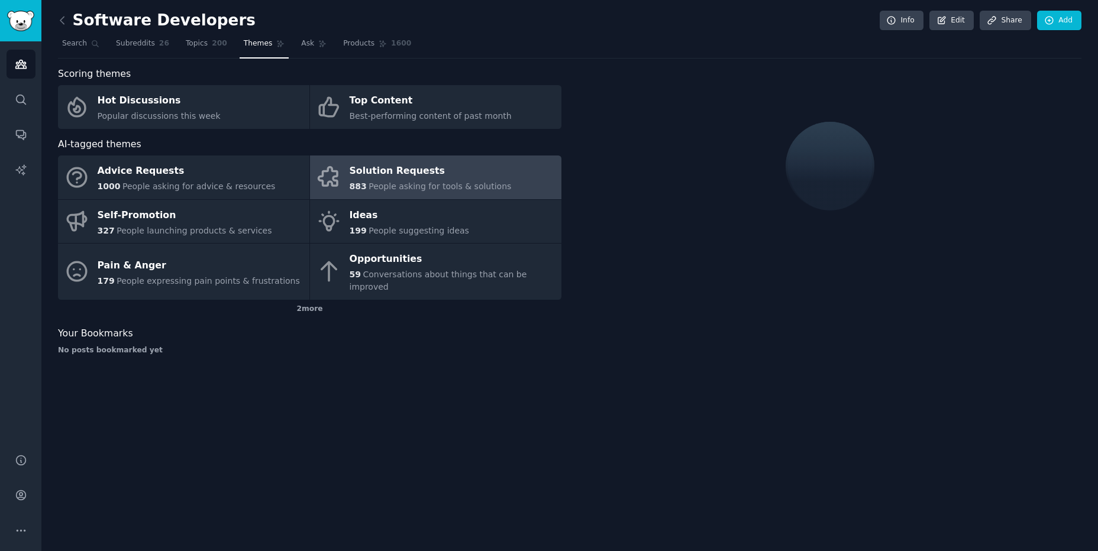
click at [392, 172] on div "Solution Requests" at bounding box center [431, 171] width 162 height 19
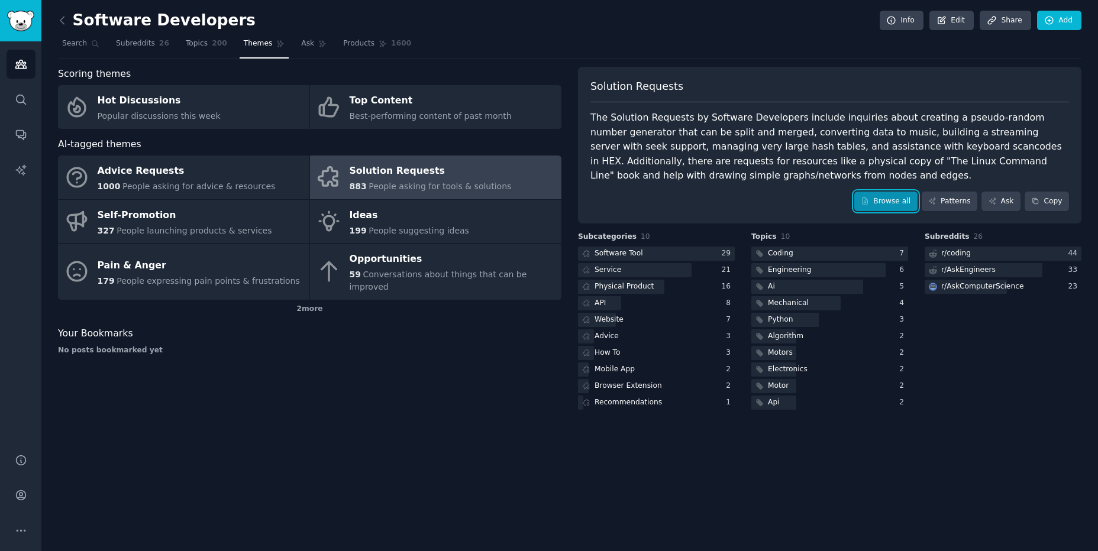
click at [904, 203] on link "Browse all" at bounding box center [885, 202] width 63 height 20
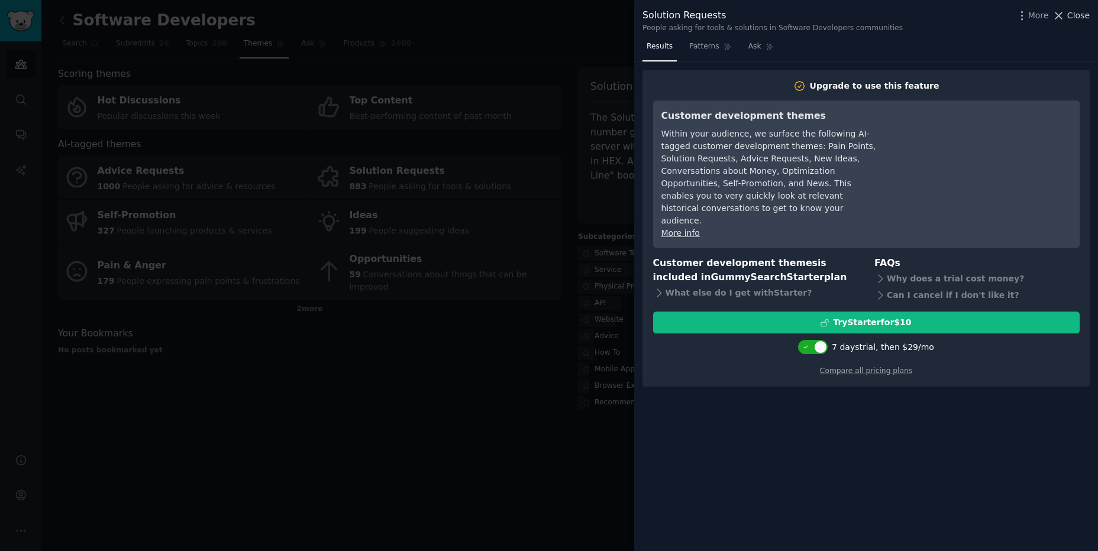
click at [1062, 18] on icon at bounding box center [1059, 15] width 7 height 7
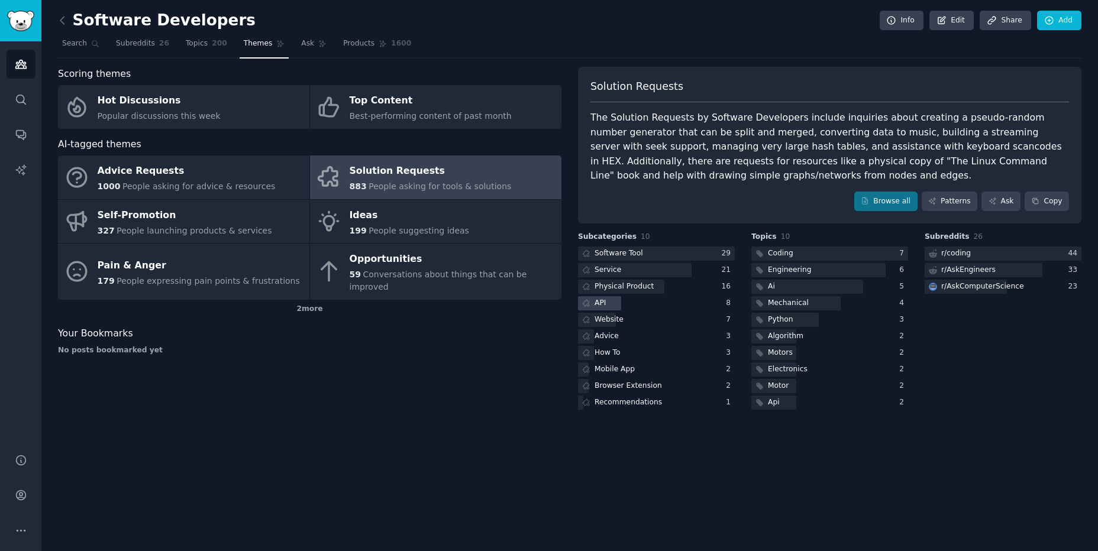
click at [598, 308] on div "API" at bounding box center [599, 303] width 11 height 11
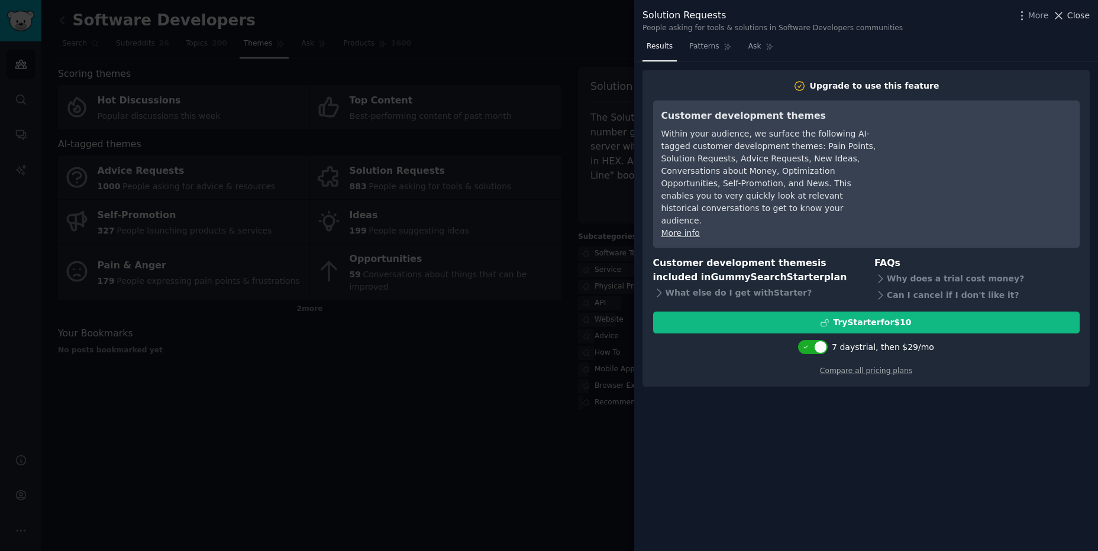
click at [1063, 14] on icon at bounding box center [1058, 15] width 12 height 12
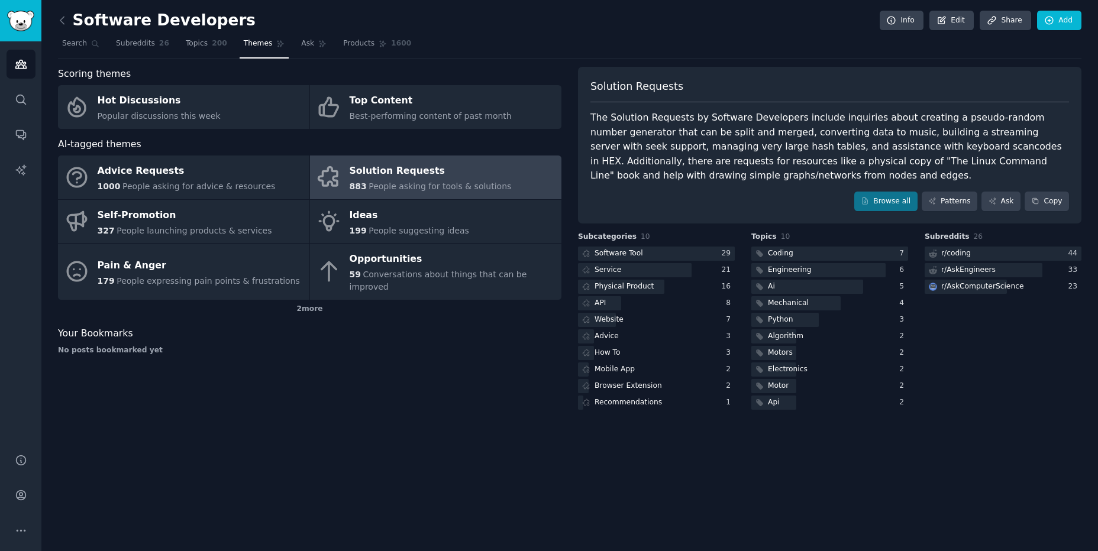
click at [377, 368] on div "Scoring themes Hot Discussions Popular discussions this week Top Content Best-p…" at bounding box center [309, 239] width 503 height 345
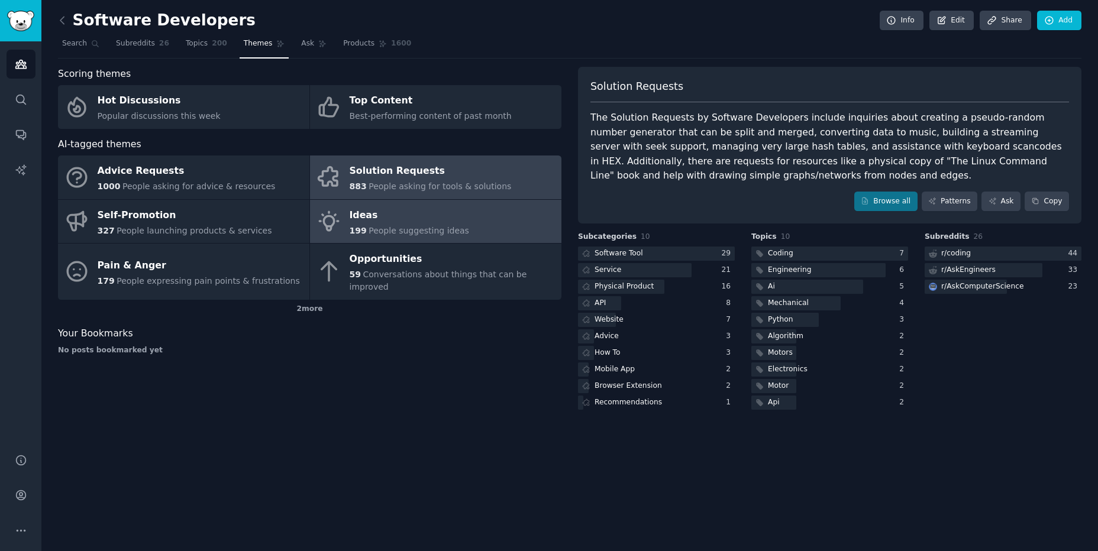
click at [407, 225] on div "199 People suggesting ideas" at bounding box center [409, 231] width 119 height 12
